Goal: Task Accomplishment & Management: Use online tool/utility

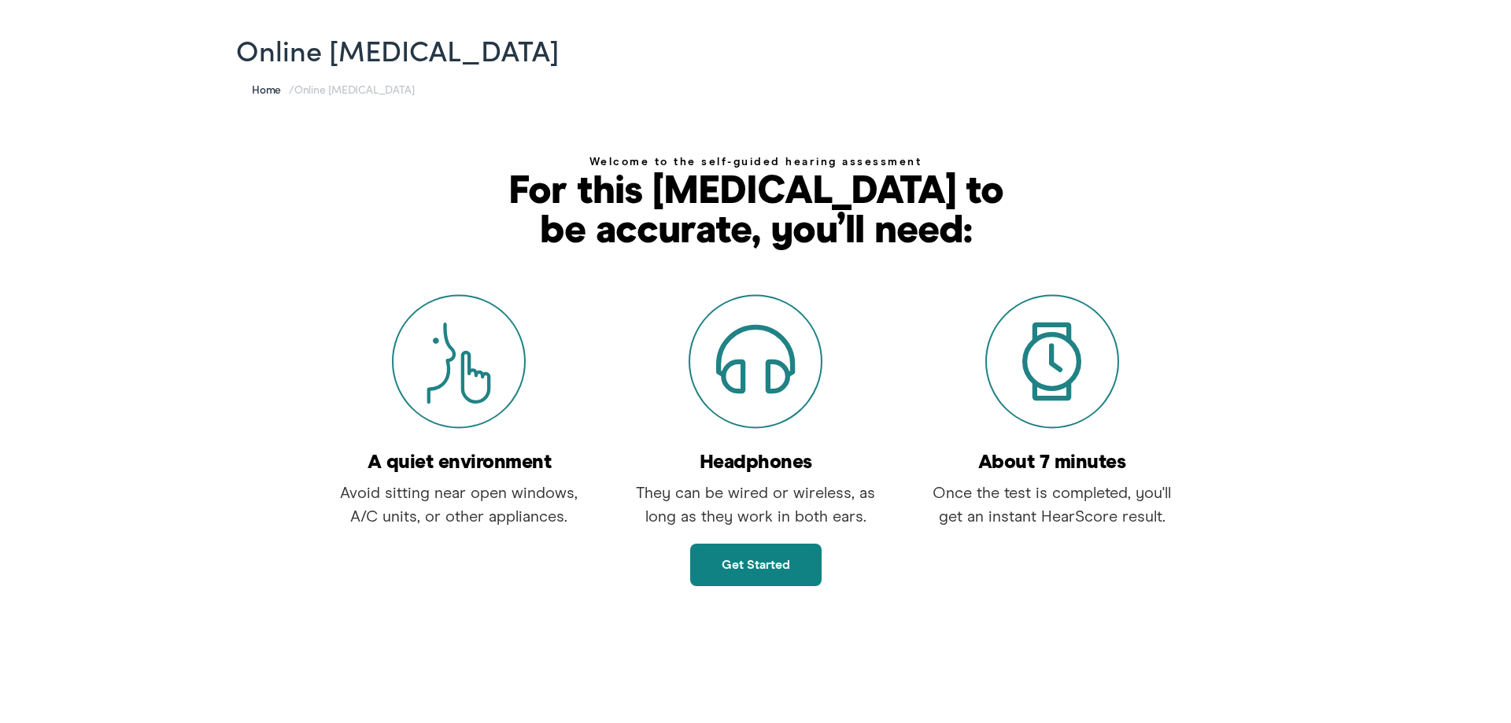
scroll to position [161, 0]
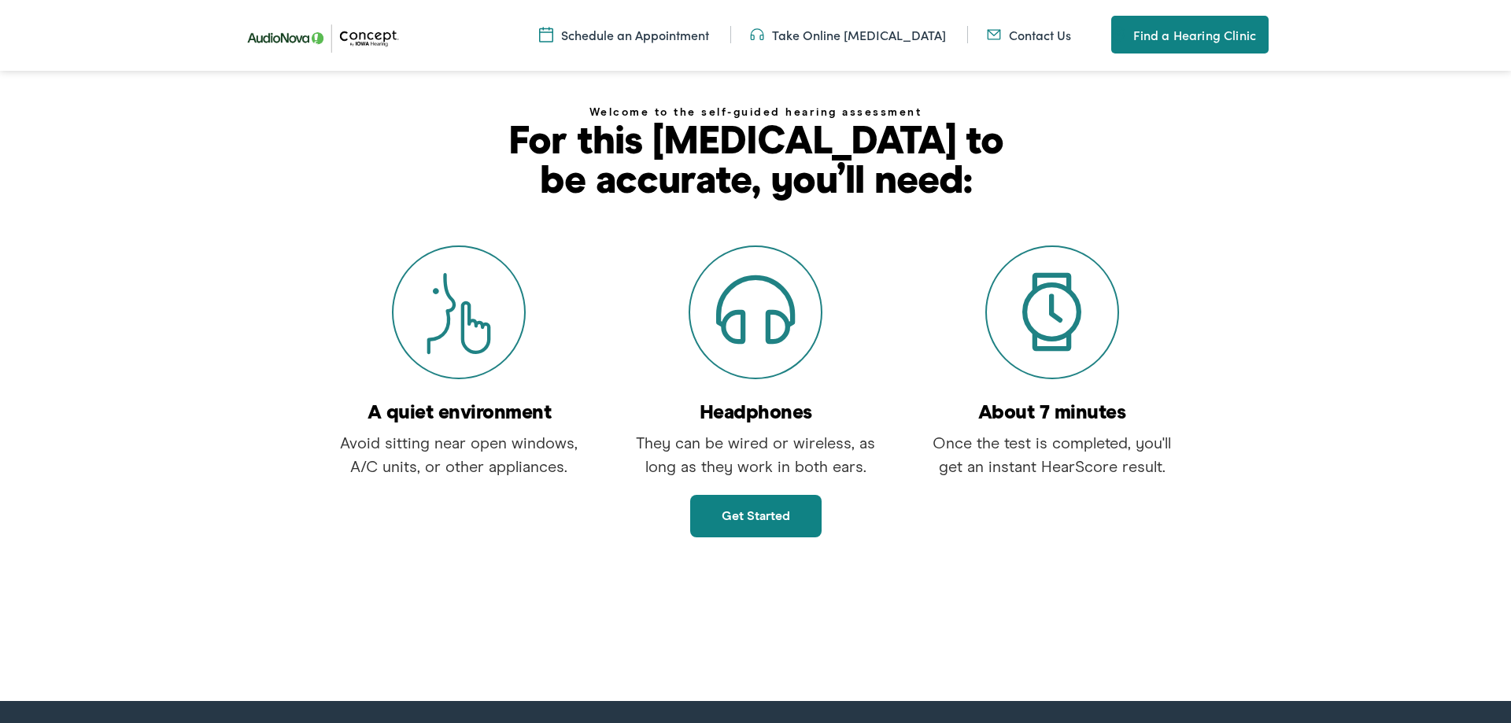
click at [764, 519] on link "Get started" at bounding box center [755, 516] width 131 height 42
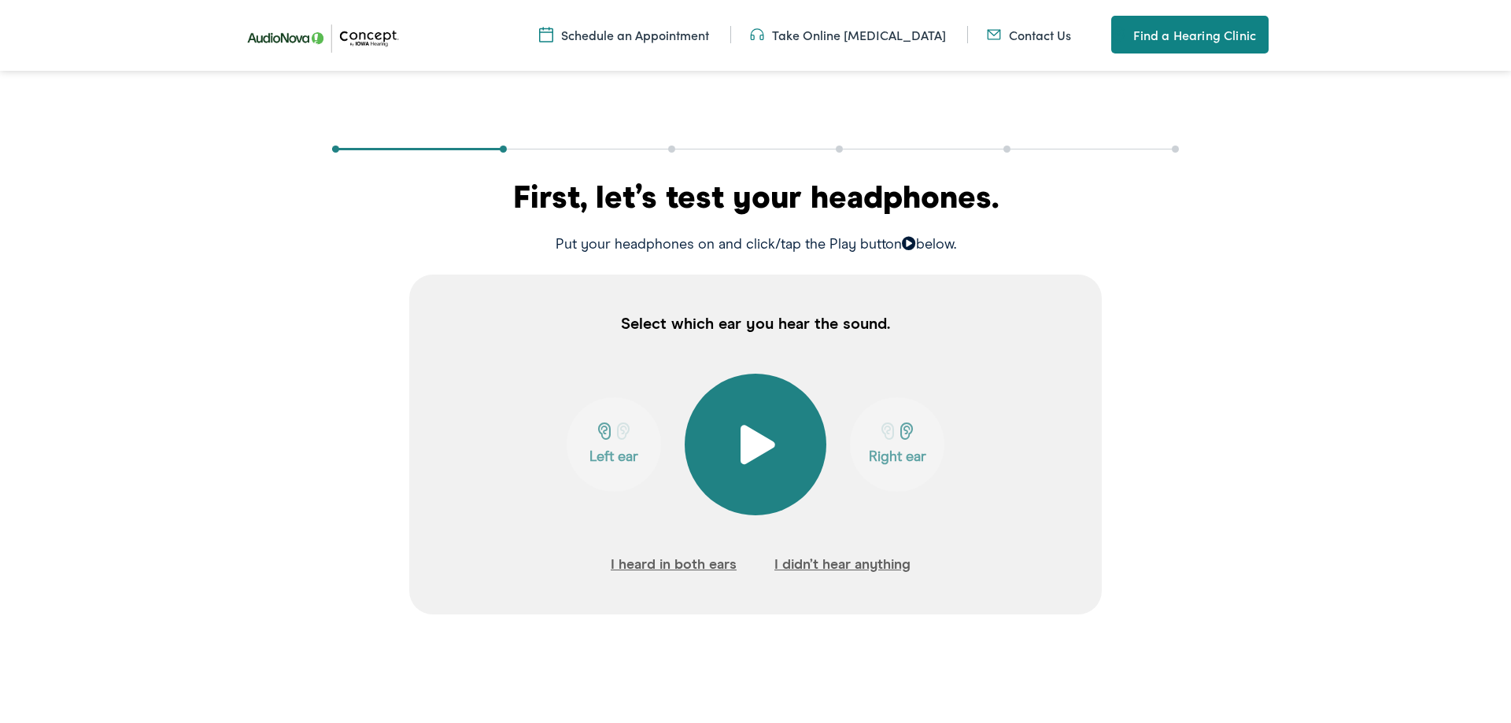
click at [758, 448] on span at bounding box center [756, 444] width 39 height 39
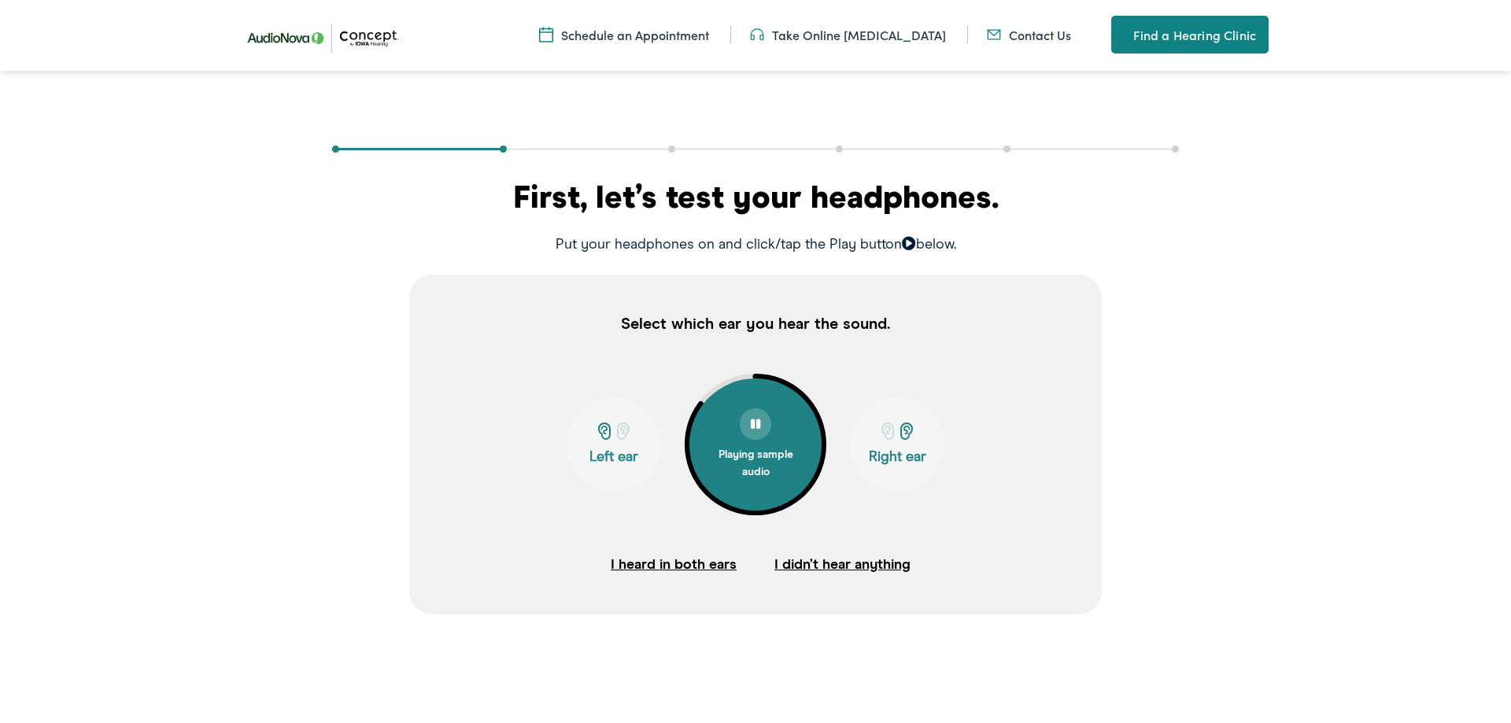
click at [609, 454] on p "Left ear" at bounding box center [613, 457] width 85 height 17
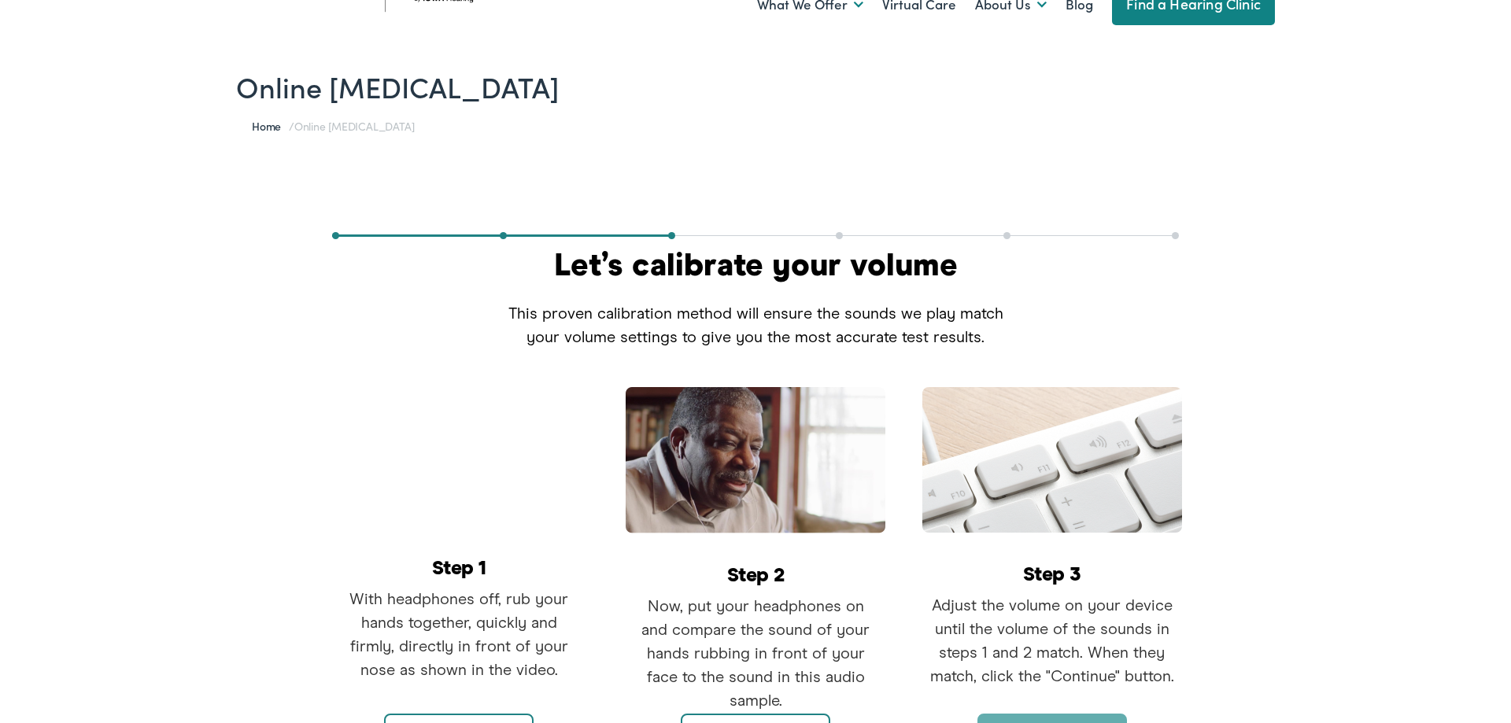
scroll to position [321, 0]
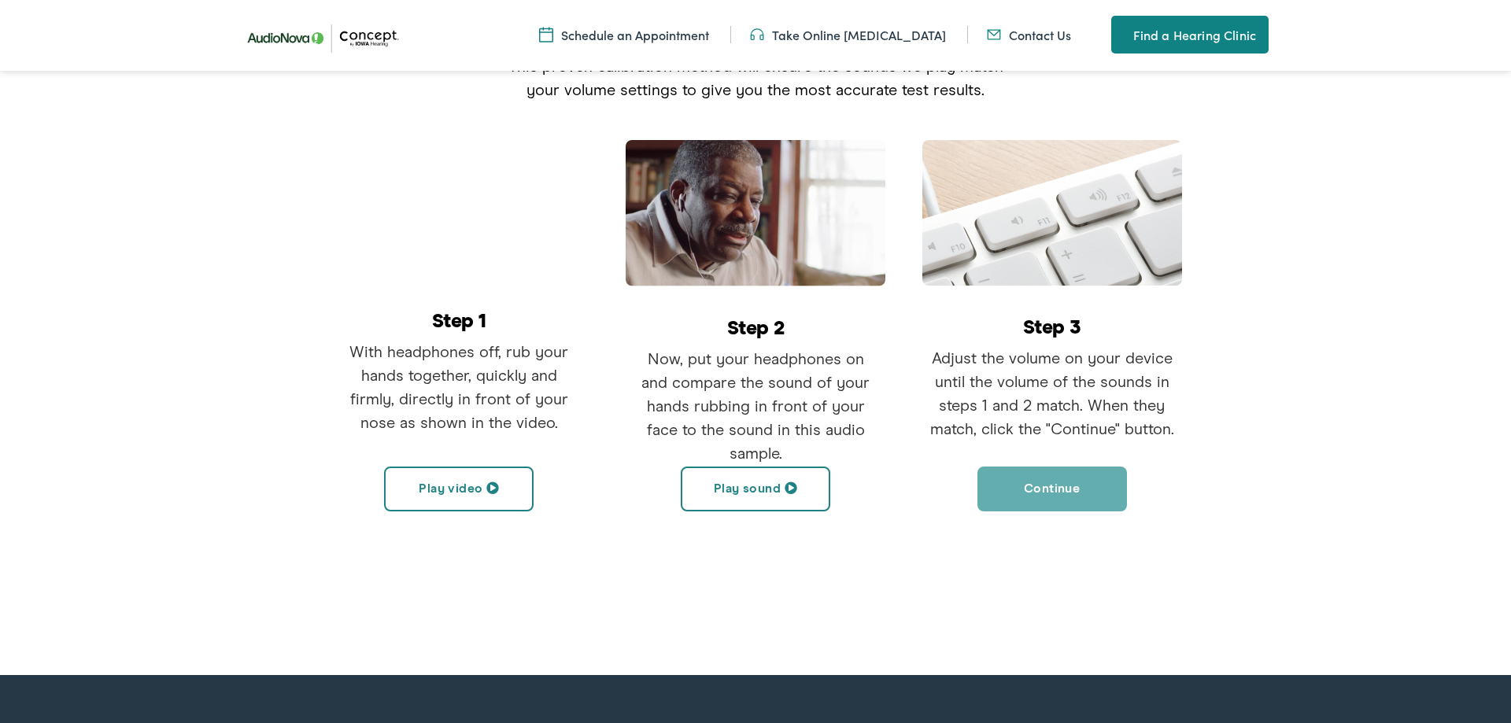
click at [482, 485] on button "Play video" at bounding box center [459, 489] width 150 height 45
click at [783, 493] on button "Play sound" at bounding box center [756, 489] width 150 height 45
click at [1062, 494] on button "Continue" at bounding box center [1052, 489] width 150 height 45
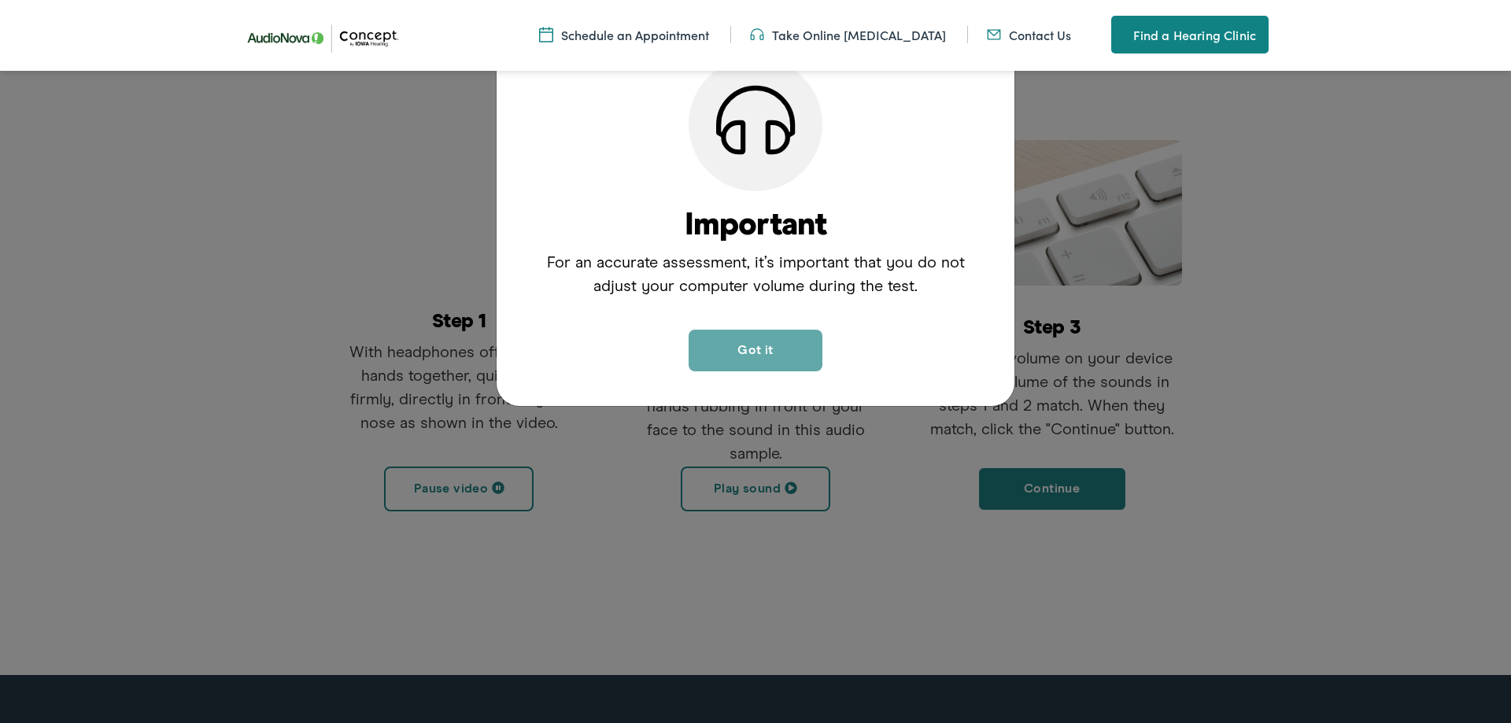
click at [785, 350] on button "Got it" at bounding box center [756, 351] width 134 height 42
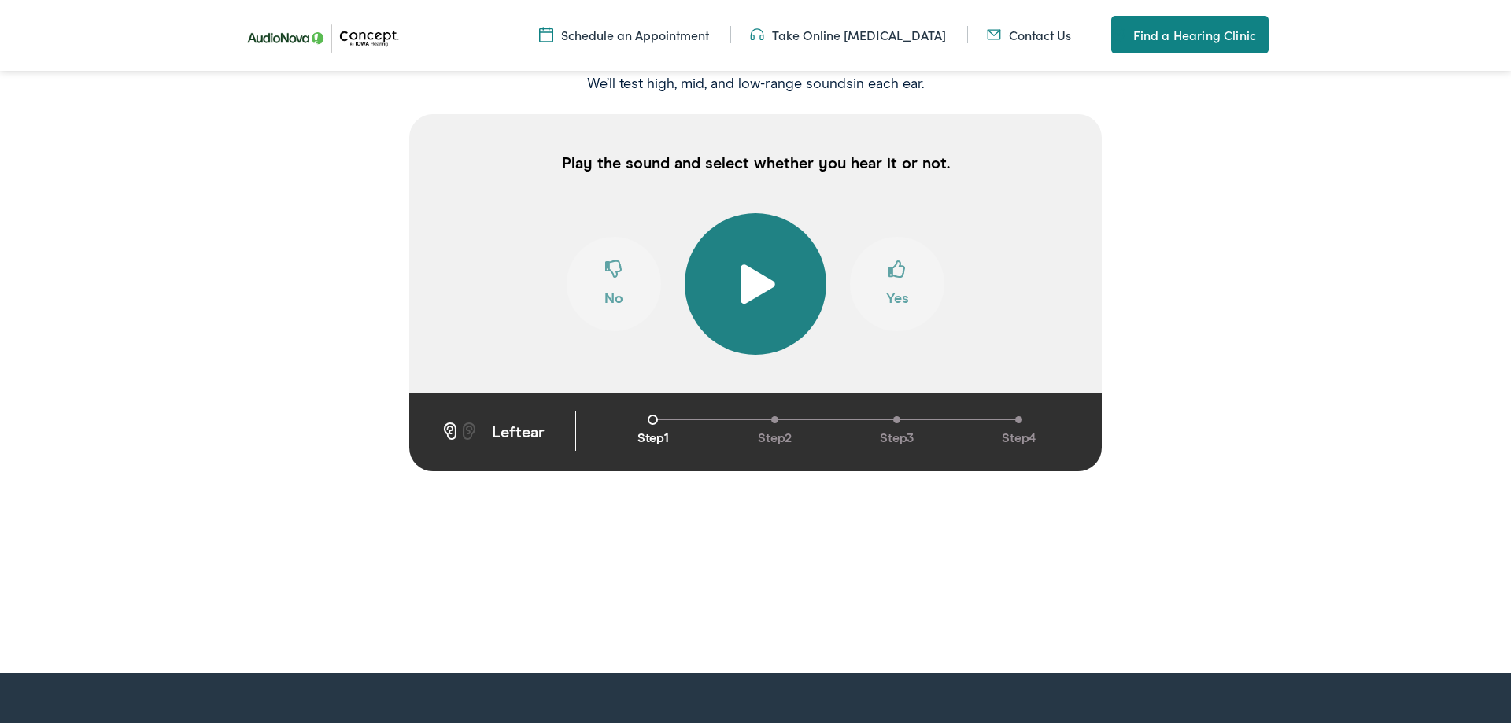
click at [750, 284] on span at bounding box center [756, 283] width 39 height 39
click at [896, 279] on span at bounding box center [896, 275] width 17 height 30
click at [896, 282] on span at bounding box center [896, 275] width 17 height 30
click at [615, 286] on span at bounding box center [613, 275] width 17 height 30
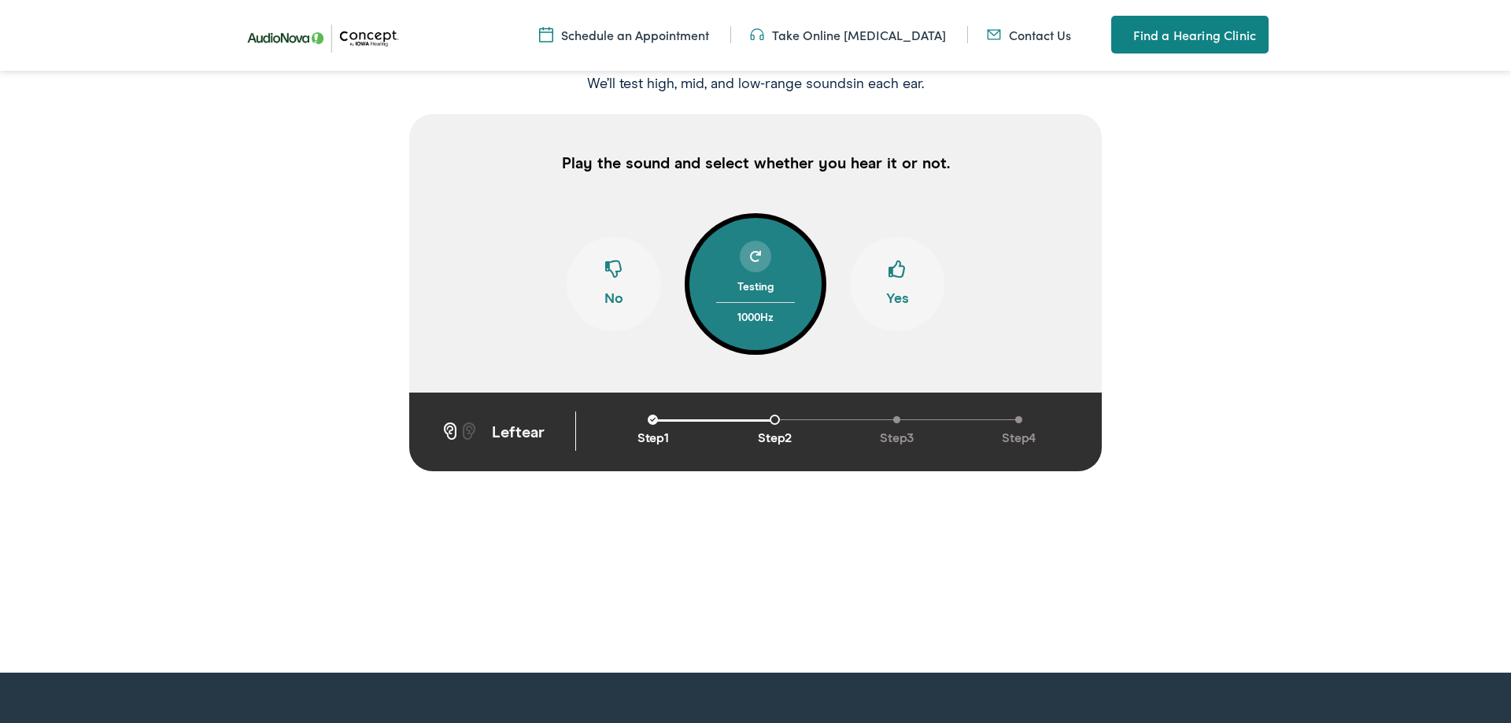
click at [899, 286] on span at bounding box center [896, 275] width 17 height 30
click at [614, 268] on span at bounding box center [613, 275] width 17 height 30
click at [899, 283] on span at bounding box center [896, 275] width 17 height 30
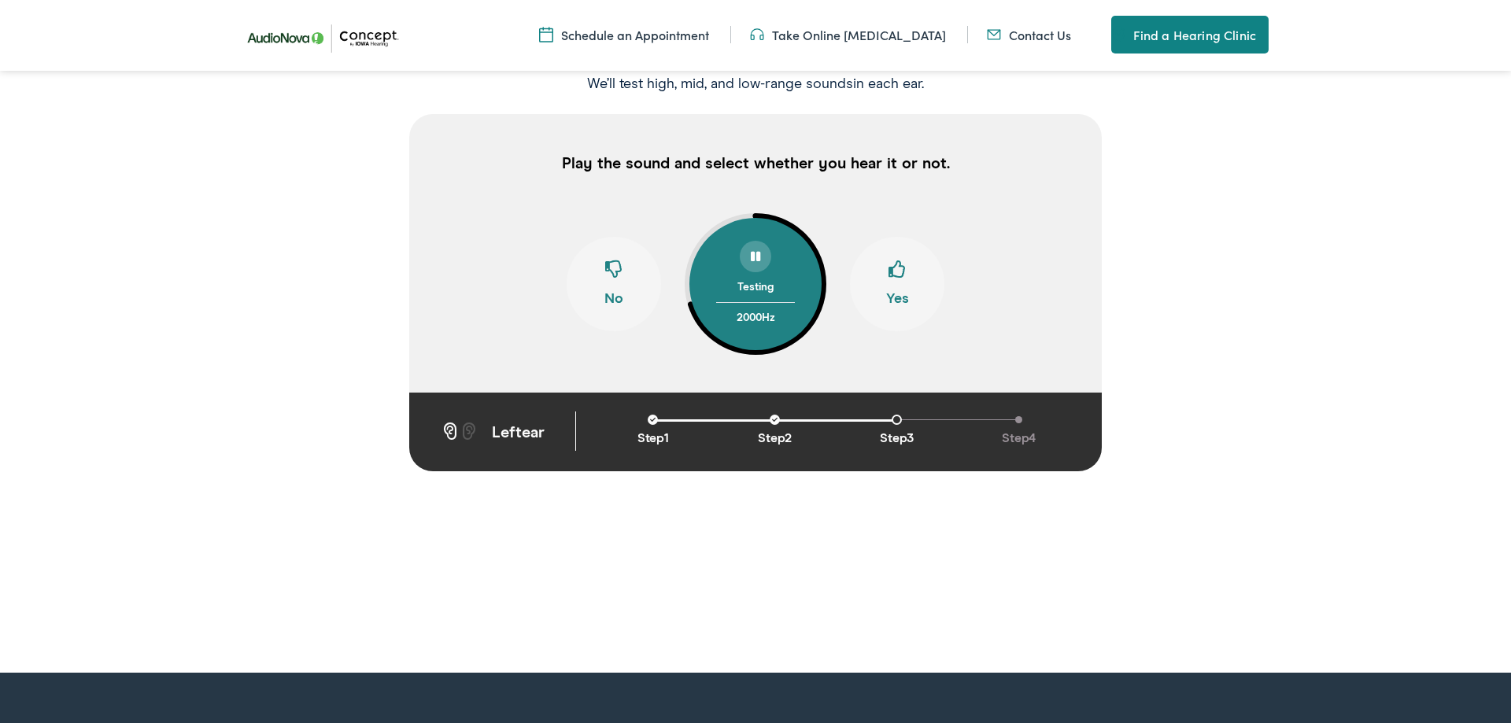
click at [899, 283] on span at bounding box center [896, 275] width 17 height 30
click at [615, 283] on span at bounding box center [613, 275] width 17 height 30
click at [899, 280] on span at bounding box center [896, 275] width 17 height 30
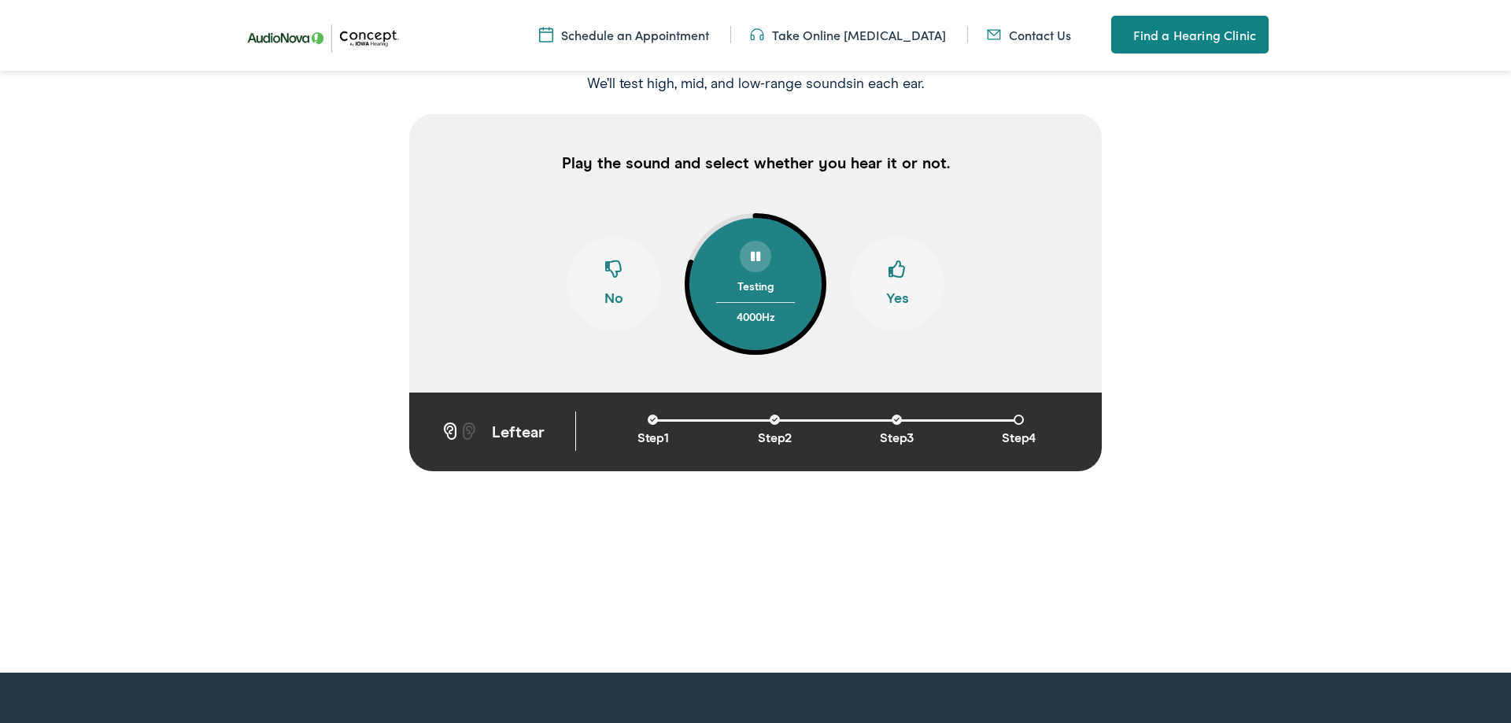
click at [899, 280] on span at bounding box center [896, 275] width 17 height 30
click at [898, 284] on span at bounding box center [896, 275] width 17 height 30
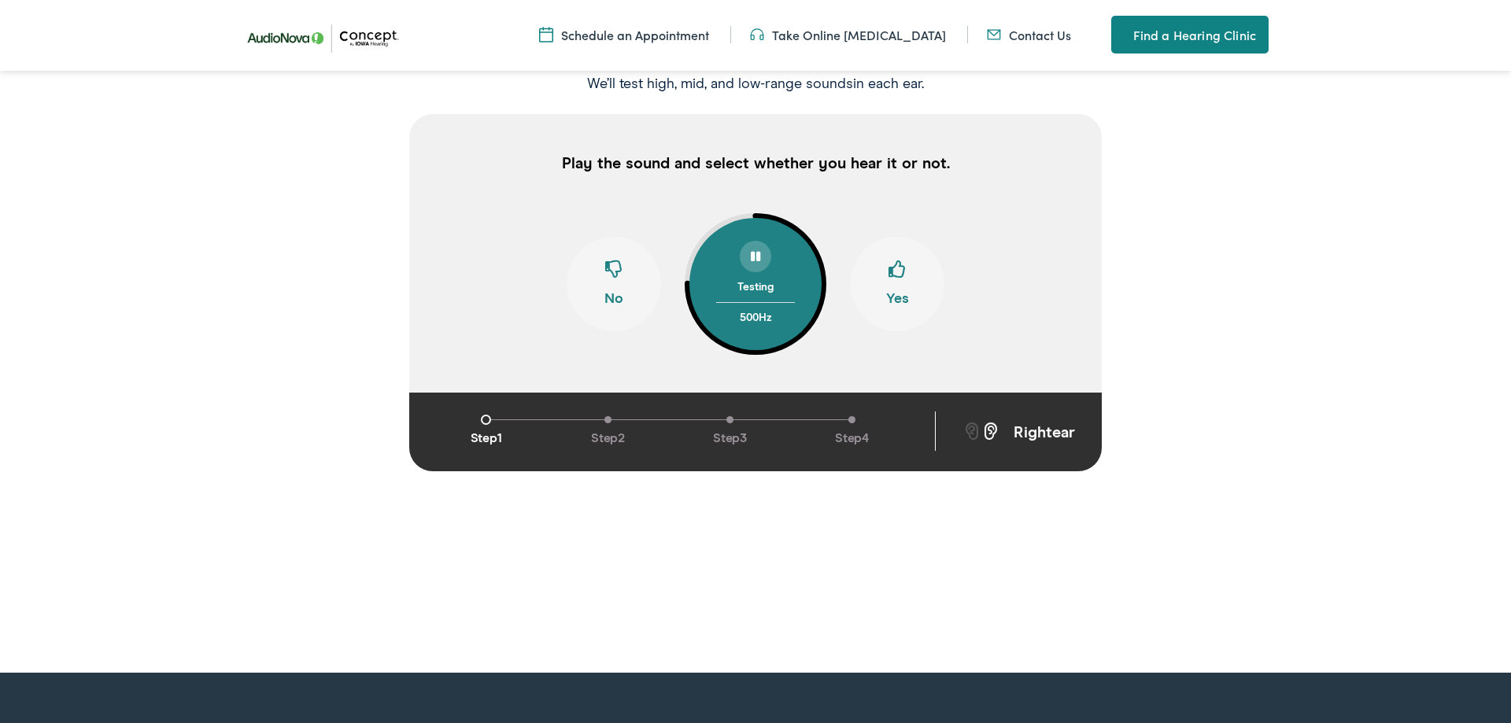
click at [898, 284] on span at bounding box center [896, 275] width 17 height 30
click at [618, 283] on span at bounding box center [613, 275] width 17 height 30
click at [900, 282] on span at bounding box center [896, 275] width 17 height 30
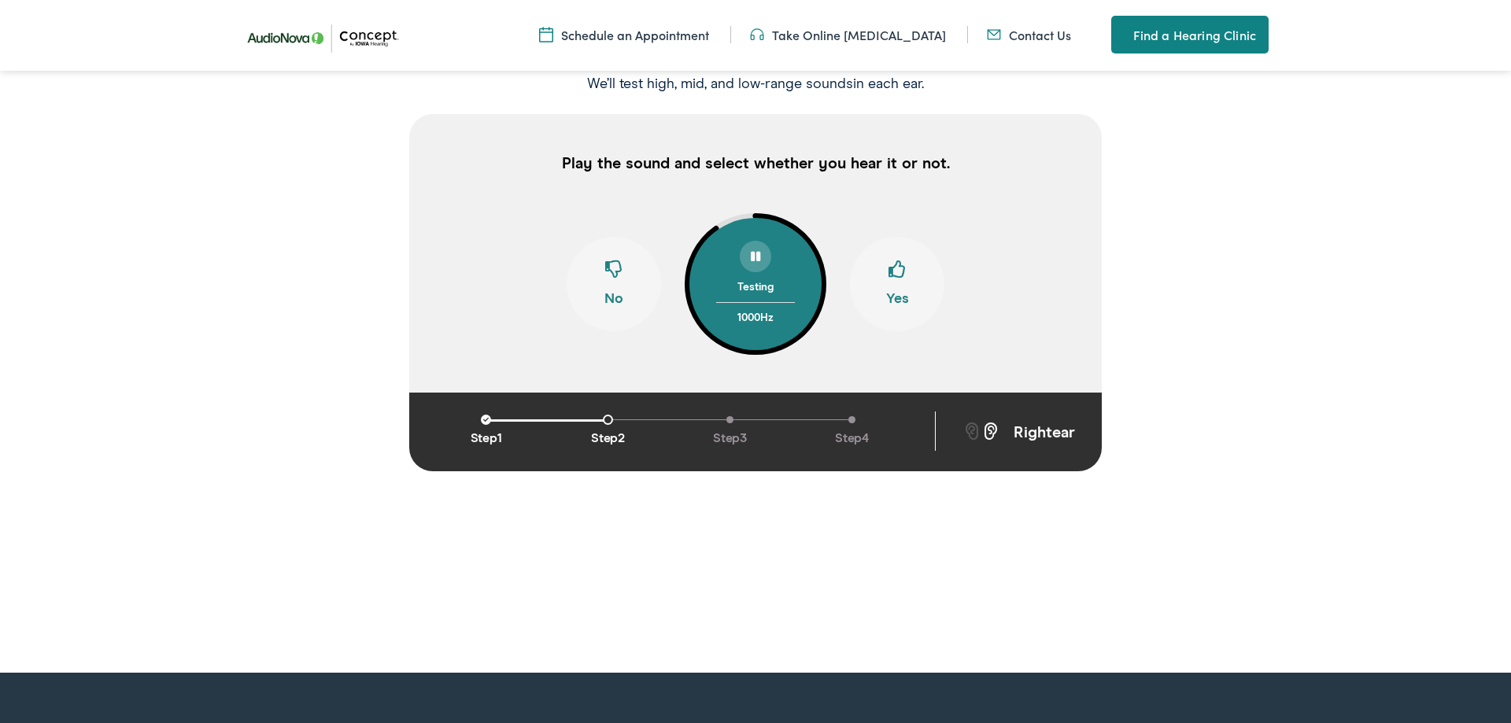
click at [900, 282] on span at bounding box center [896, 275] width 17 height 30
click at [617, 278] on span at bounding box center [613, 275] width 17 height 30
click at [901, 280] on span at bounding box center [896, 275] width 17 height 30
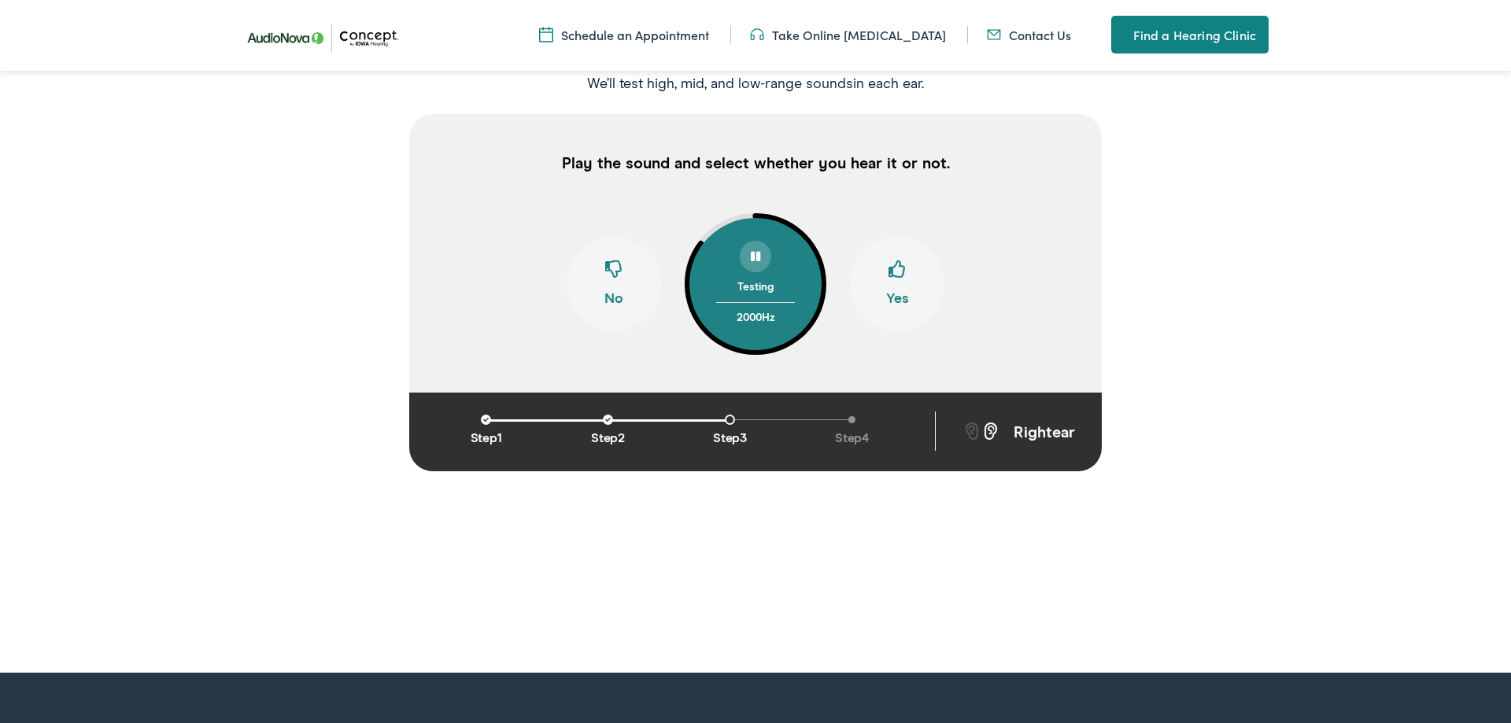
click at [618, 279] on span at bounding box center [613, 275] width 17 height 30
click at [899, 279] on span at bounding box center [896, 275] width 17 height 30
click at [899, 275] on span at bounding box center [896, 275] width 17 height 30
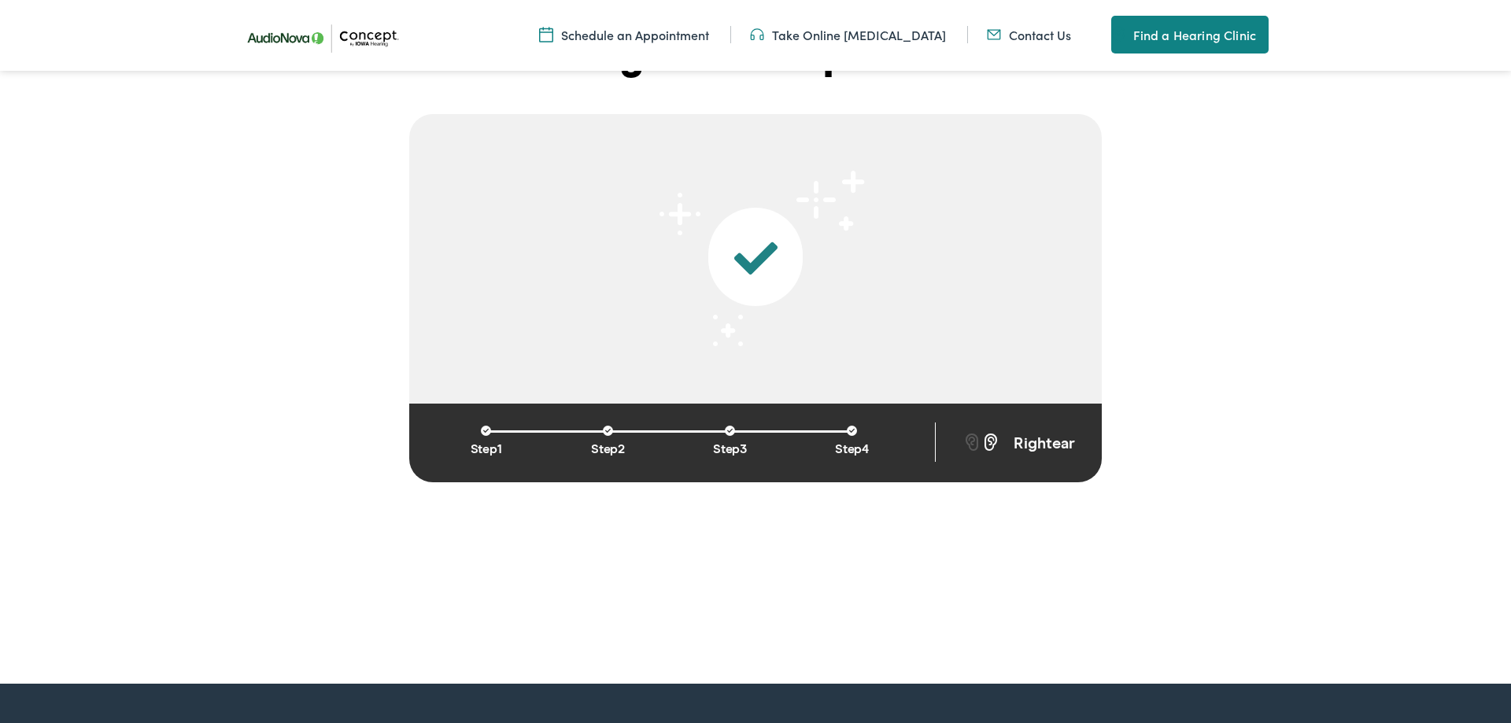
click at [753, 254] on span at bounding box center [755, 258] width 94 height 43
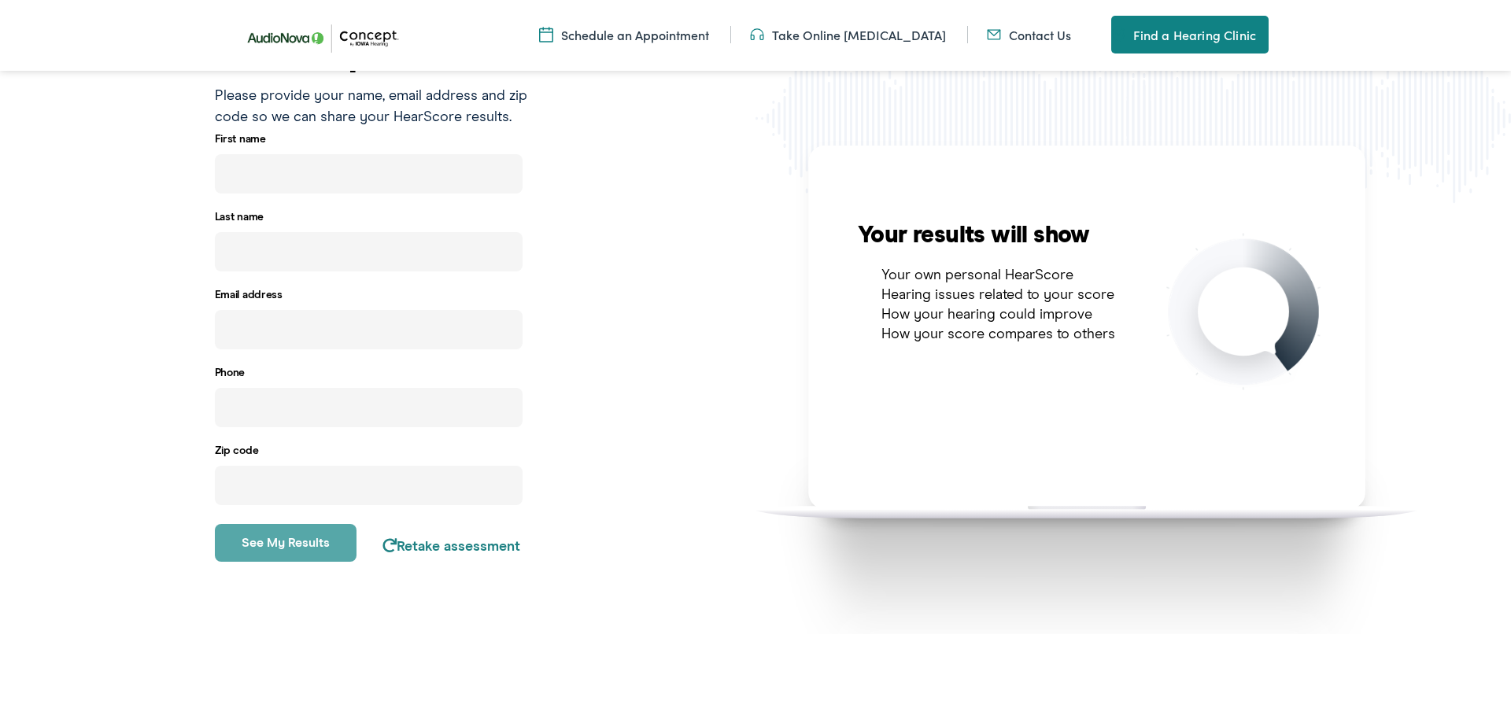
click at [336, 178] on input "text" at bounding box center [369, 173] width 308 height 39
type input "[PERSON_NAME]"
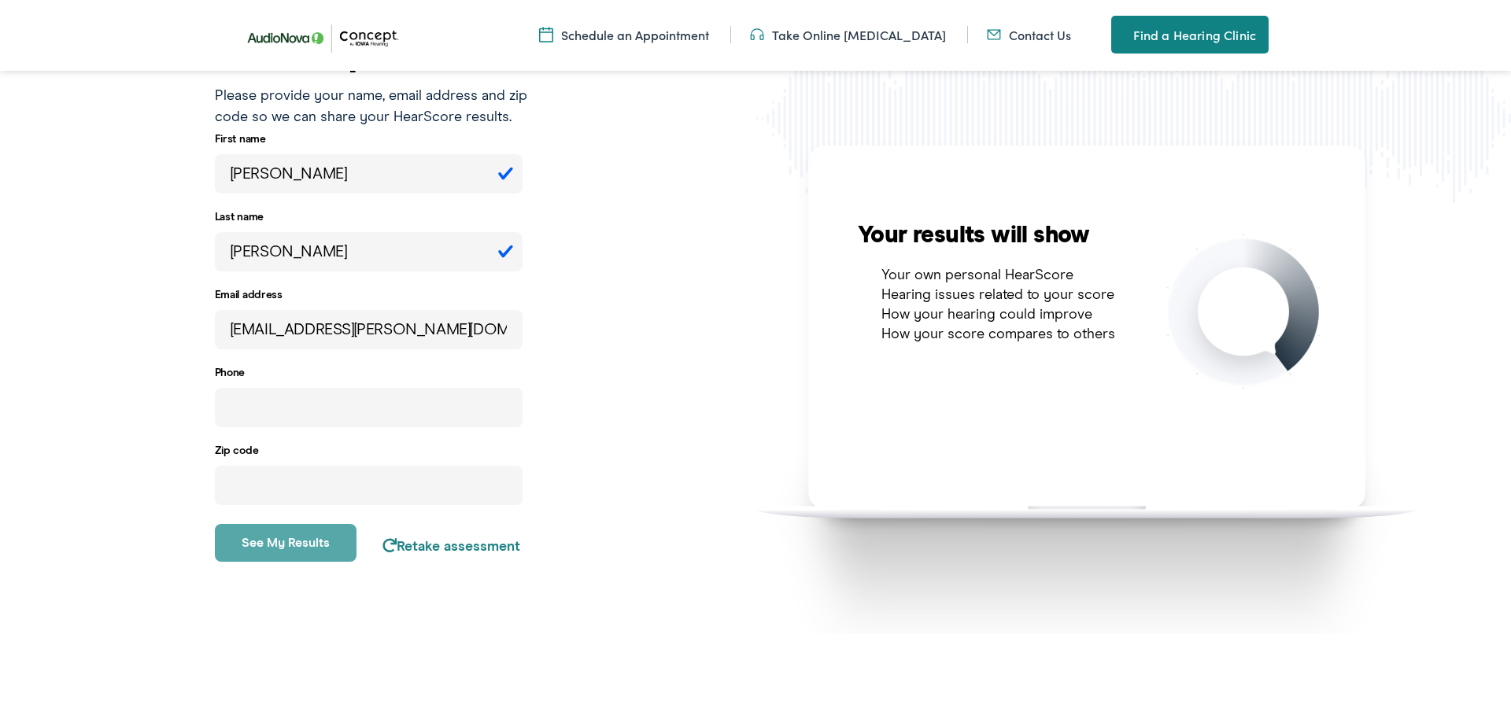
type input "[EMAIL_ADDRESS][PERSON_NAME][DOMAIN_NAME]"
drag, startPoint x: 391, startPoint y: 338, endPoint x: 200, endPoint y: 316, distance: 192.6
click at [215, 316] on input "[EMAIL_ADDRESS][PERSON_NAME][DOMAIN_NAME]" at bounding box center [369, 329] width 308 height 39
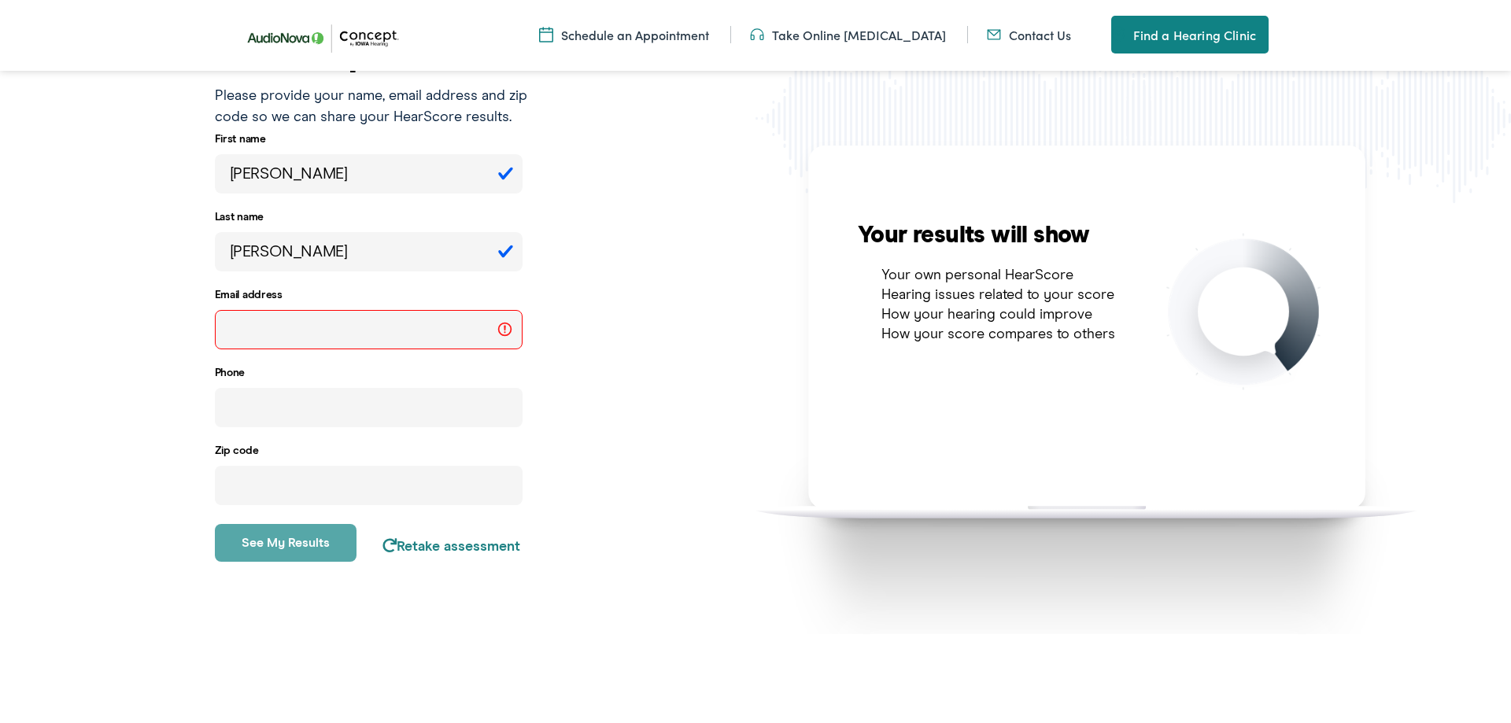
click at [270, 337] on input "email" at bounding box center [369, 329] width 308 height 39
type input "[EMAIL_ADDRESS][PERSON_NAME][DOMAIN_NAME]"
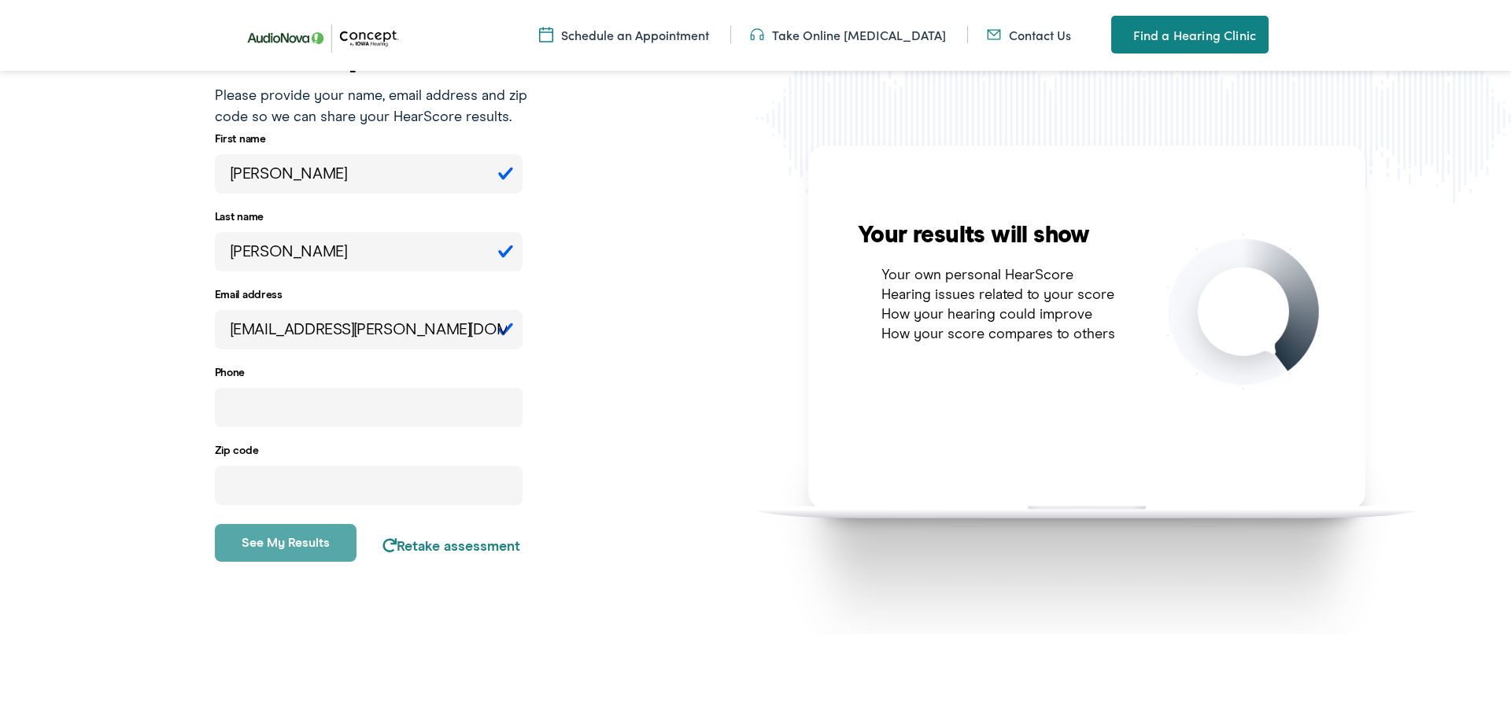
click at [390, 488] on input "number" at bounding box center [369, 485] width 308 height 39
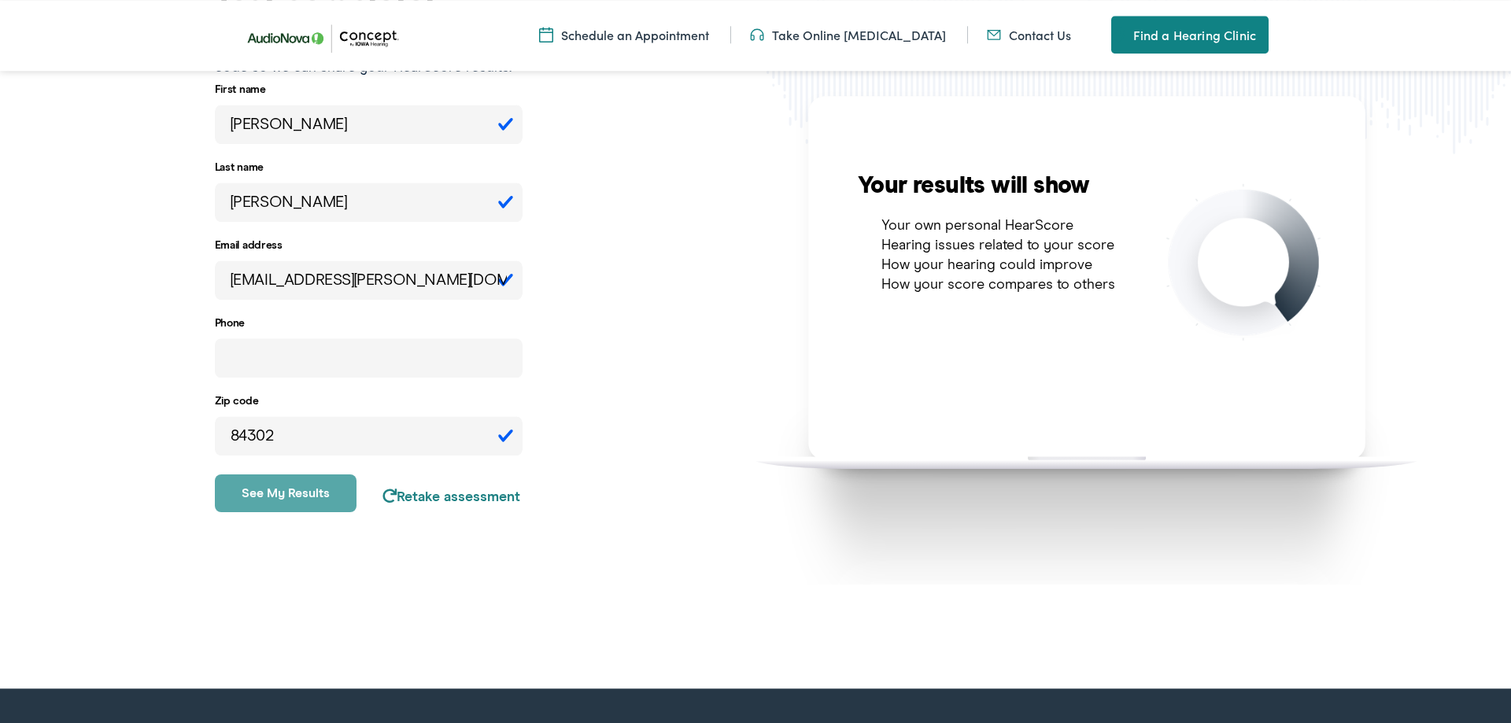
scroll to position [401, 0]
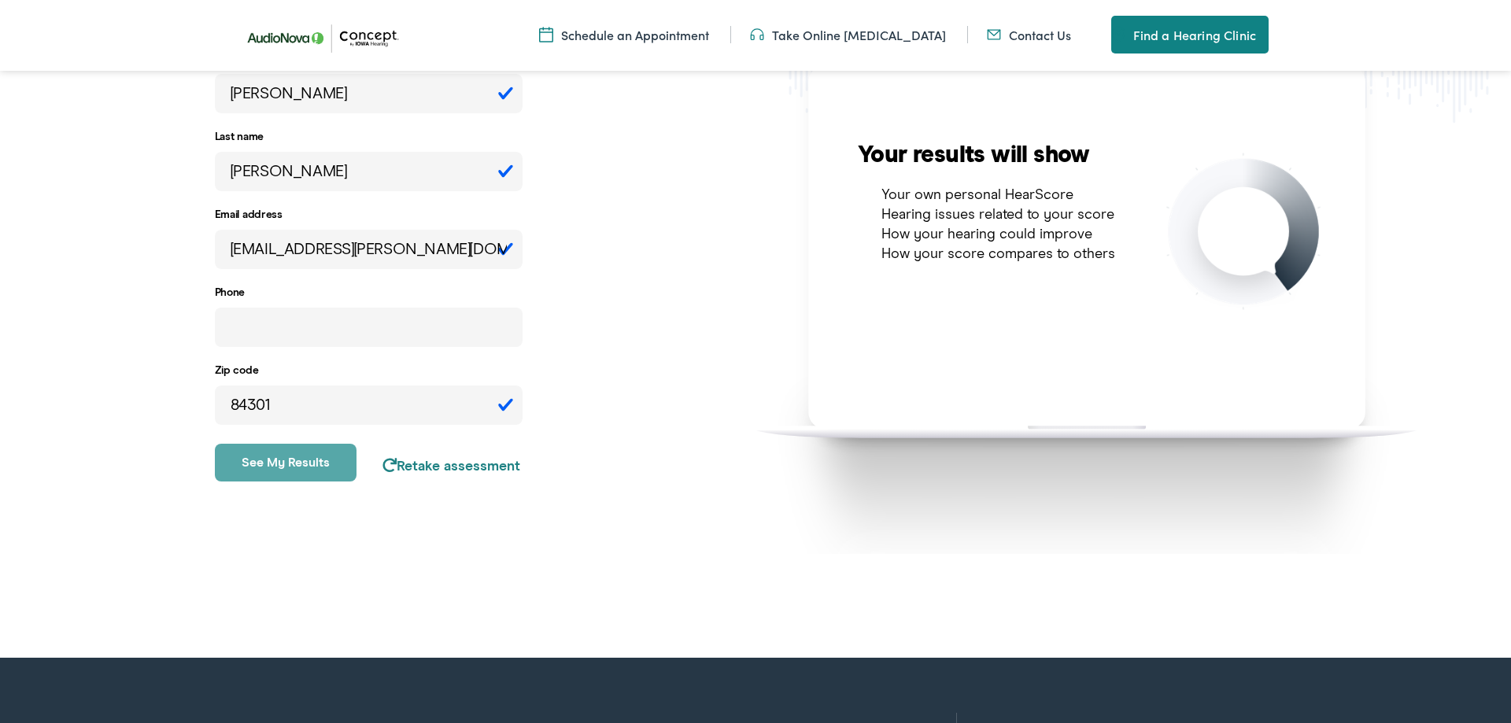
click at [500, 409] on input "84301" at bounding box center [369, 405] width 308 height 39
click at [500, 409] on input "84300" at bounding box center [369, 405] width 308 height 39
click at [284, 411] on input "84300" at bounding box center [369, 405] width 308 height 39
type input "84302"
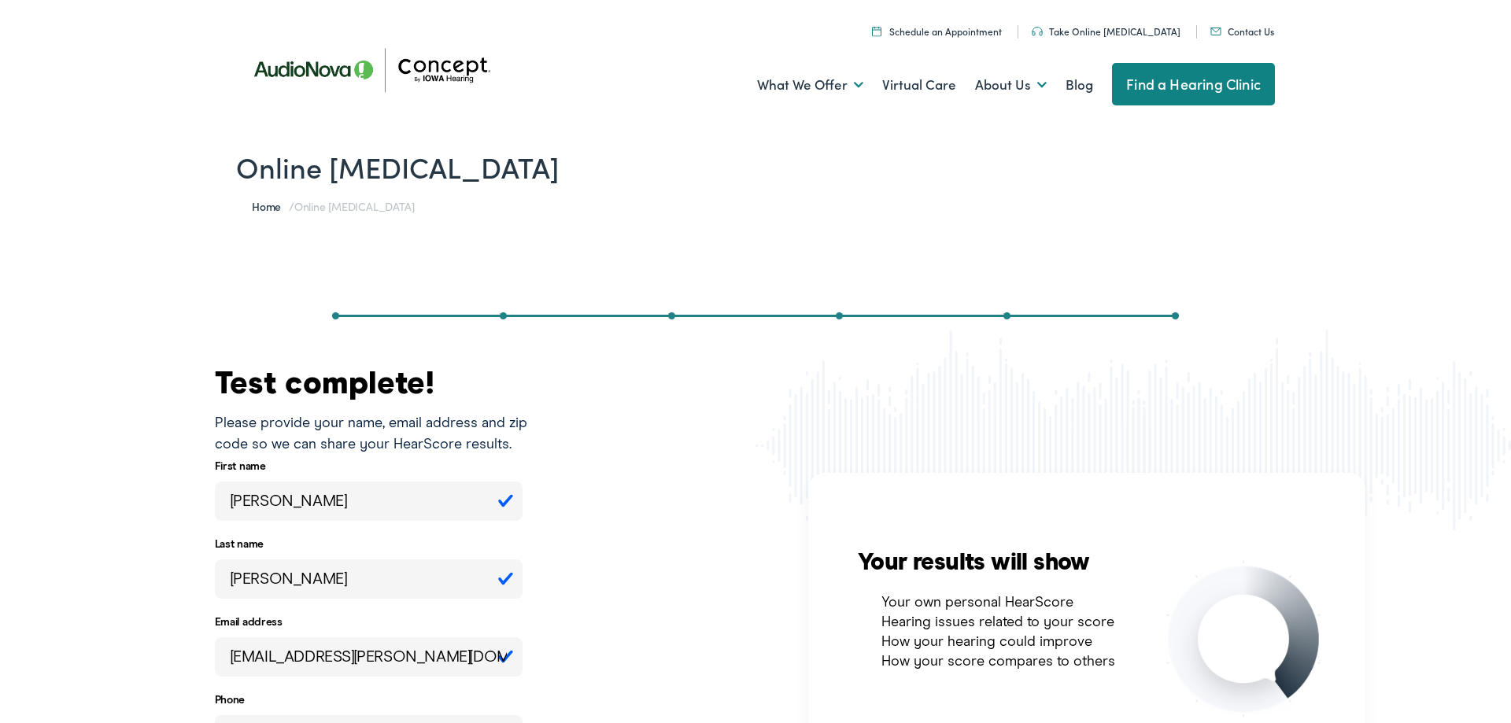
scroll to position [321, 0]
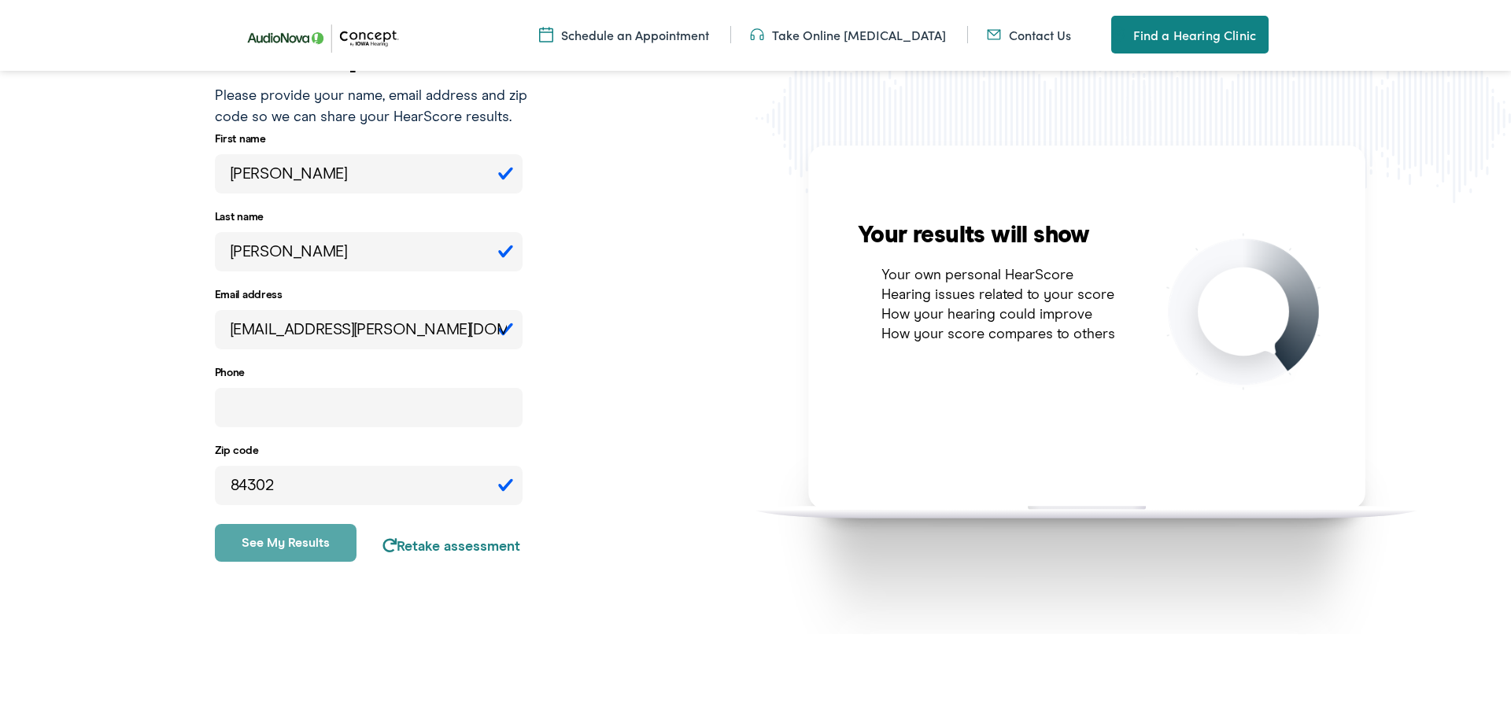
click at [1085, 360] on div "Your results will show Your own personal HearScore Hearing issues related to yo…" at bounding box center [1132, 386] width 755 height 496
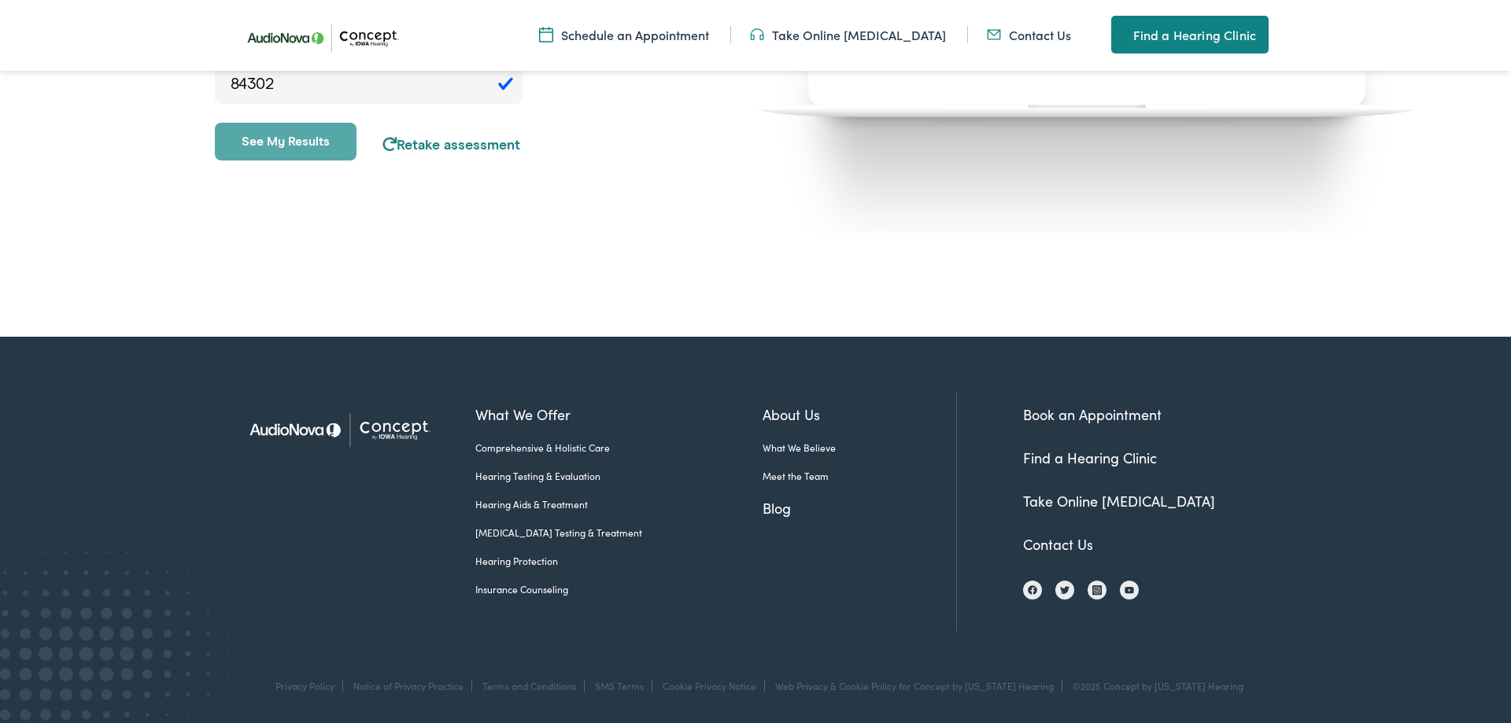
scroll to position [341, 0]
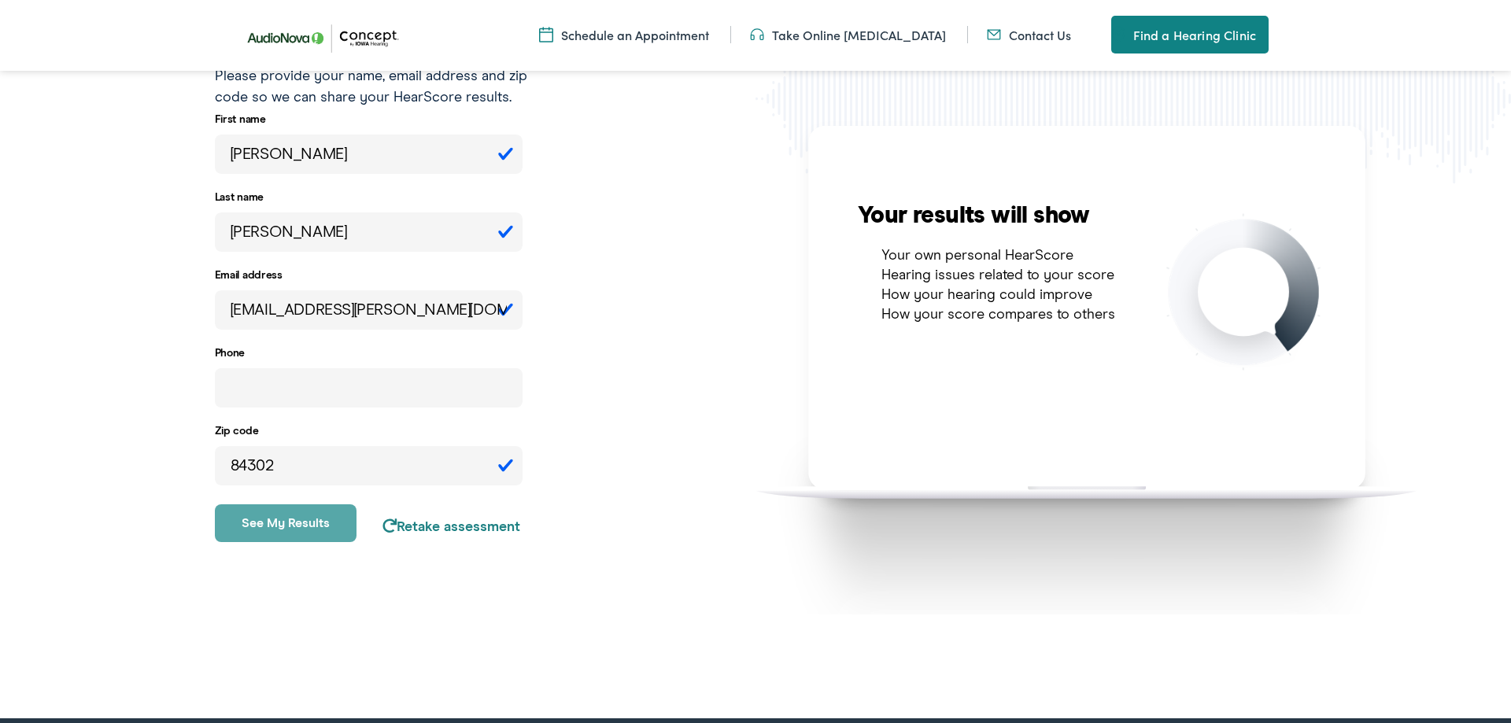
click at [1214, 294] on img at bounding box center [1243, 291] width 157 height 157
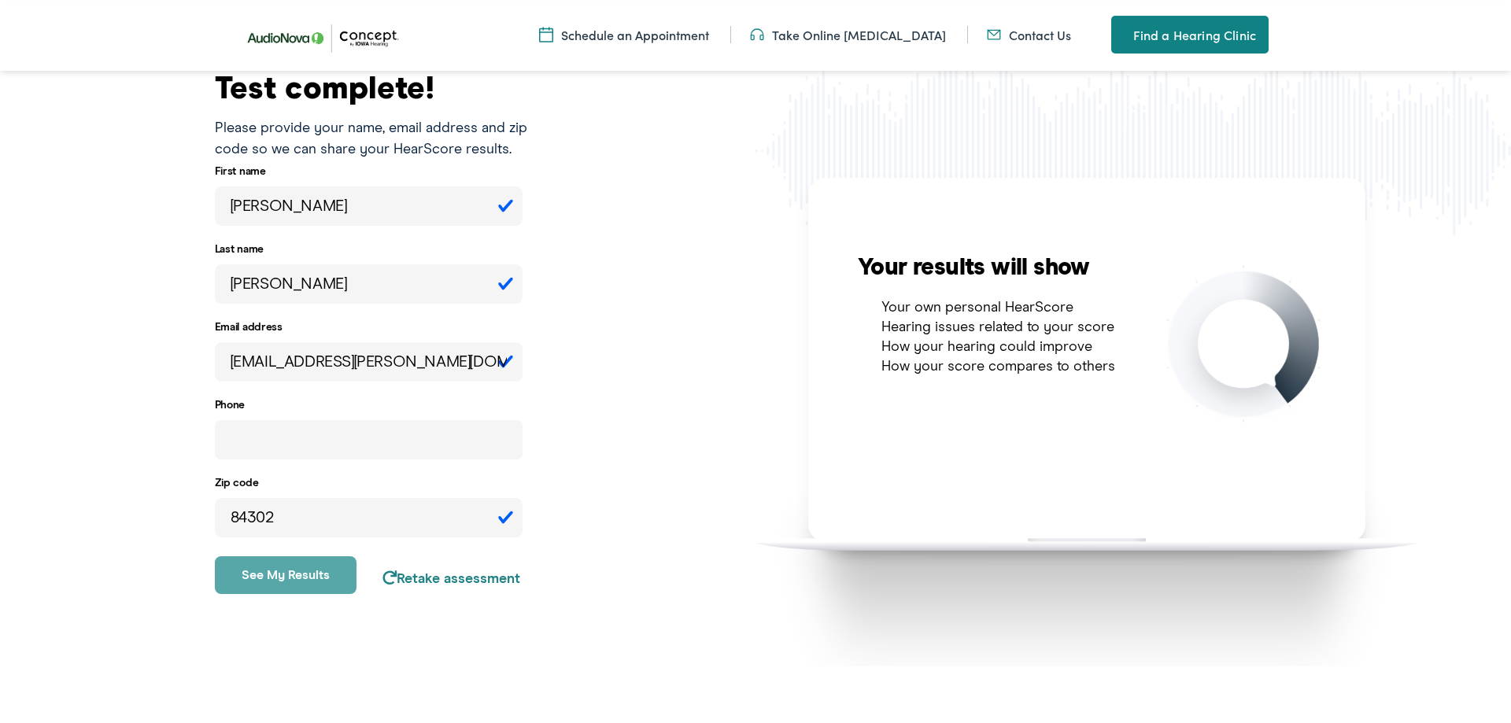
scroll to position [260, 0]
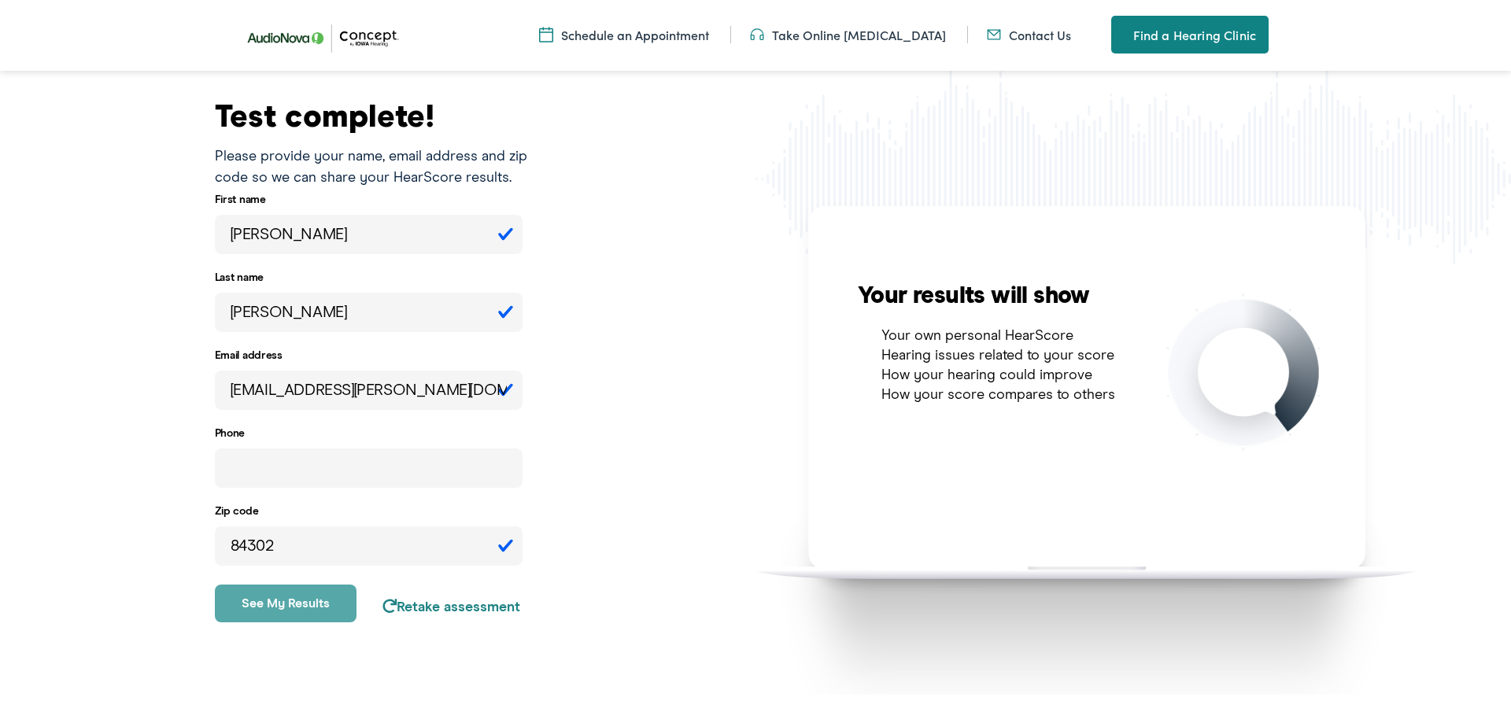
click at [239, 467] on input "tel" at bounding box center [369, 468] width 308 height 39
type input "[PHONE_NUMBER]"
click at [299, 605] on button "See my results" at bounding box center [286, 604] width 142 height 38
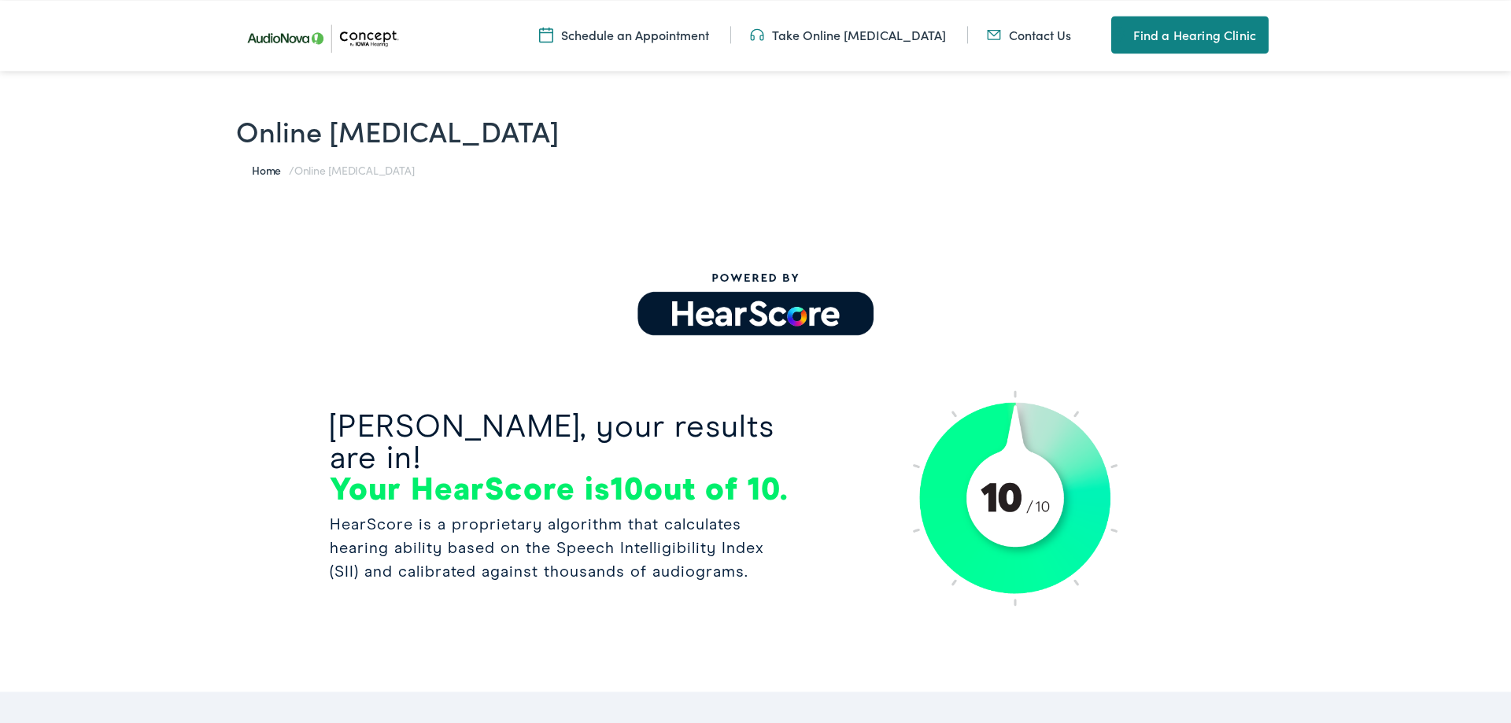
scroll to position [0, 0]
